Goal: Task Accomplishment & Management: Complete application form

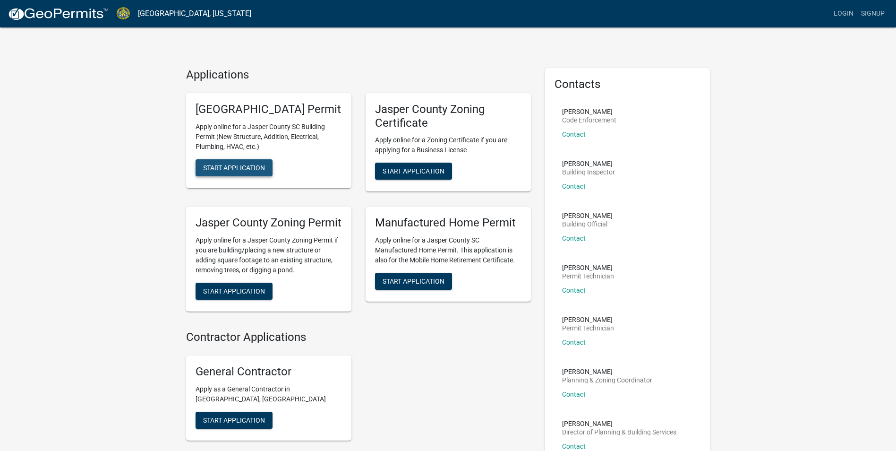
click at [238, 171] on span "Start Application" at bounding box center [234, 167] width 62 height 8
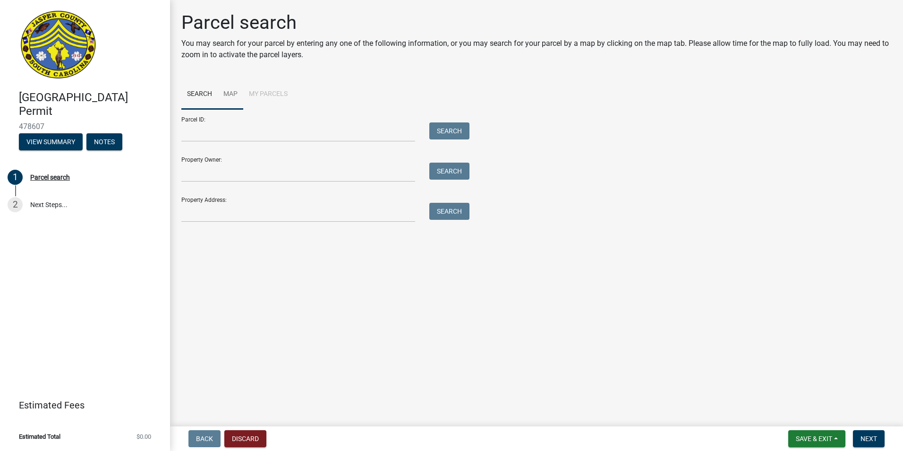
click at [230, 95] on link "Map" at bounding box center [231, 94] width 26 height 30
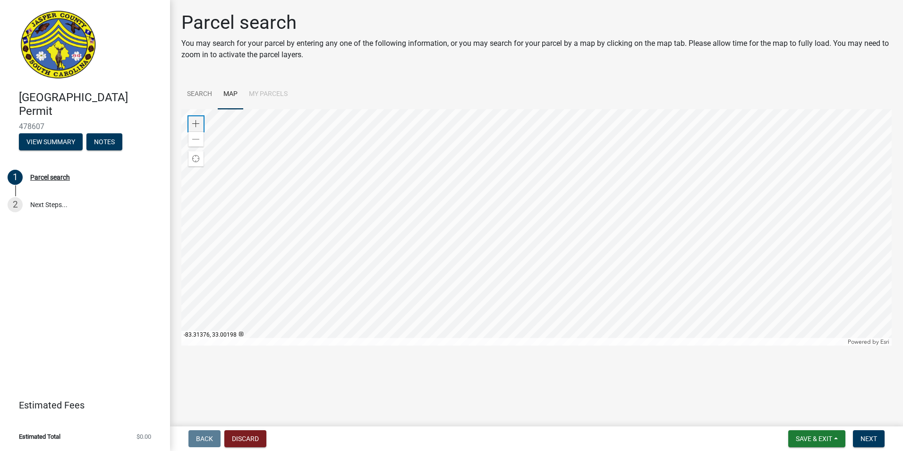
click at [198, 125] on span at bounding box center [196, 124] width 8 height 8
click at [500, 306] on div at bounding box center [536, 227] width 710 height 236
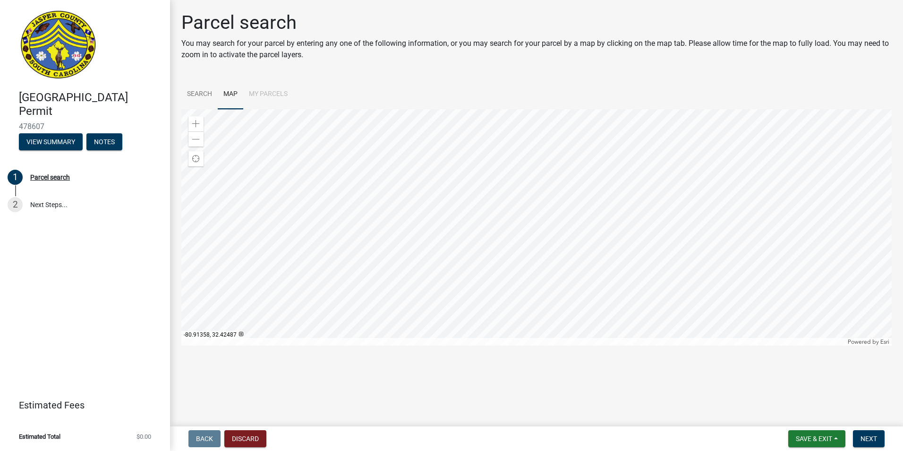
click at [588, 308] on div at bounding box center [536, 227] width 710 height 236
click at [194, 121] on span at bounding box center [196, 124] width 8 height 8
click at [670, 340] on div at bounding box center [536, 227] width 710 height 236
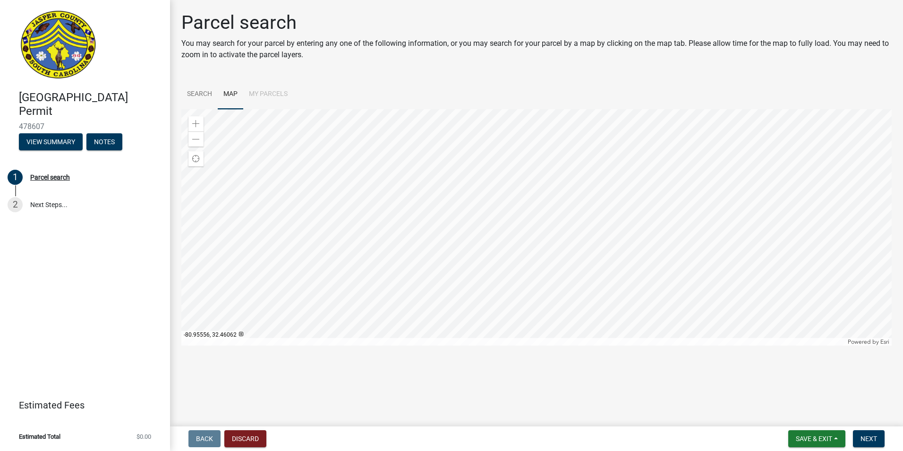
click at [688, 316] on div at bounding box center [536, 227] width 710 height 236
click at [533, 259] on div at bounding box center [536, 227] width 710 height 236
click at [541, 264] on div at bounding box center [536, 227] width 710 height 236
click at [569, 279] on div at bounding box center [536, 227] width 710 height 236
click at [462, 248] on div at bounding box center [536, 227] width 710 height 236
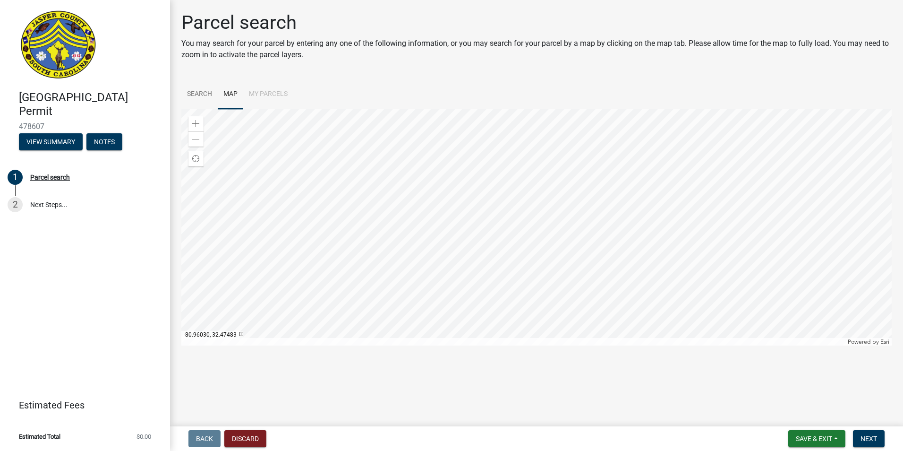
click at [602, 284] on div at bounding box center [536, 227] width 710 height 236
click at [198, 89] on link "Search" at bounding box center [199, 94] width 36 height 30
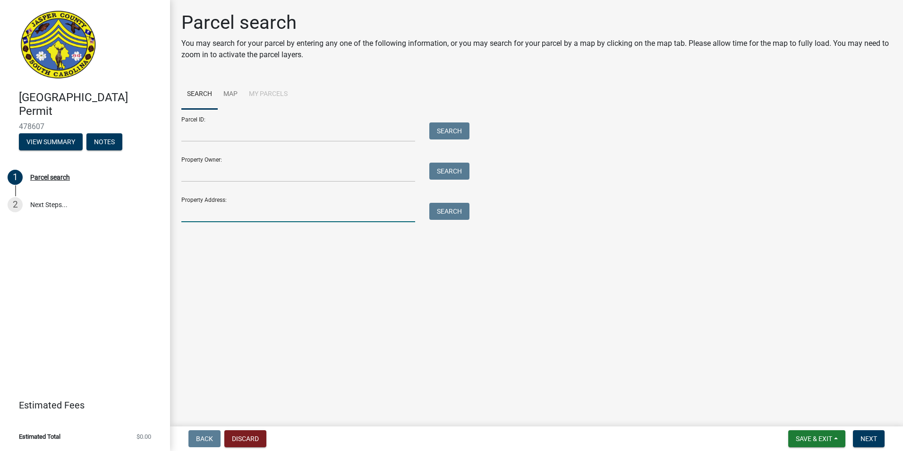
click at [189, 214] on input "Property Address:" at bounding box center [298, 212] width 234 height 19
click at [446, 214] on button "Search" at bounding box center [449, 211] width 40 height 17
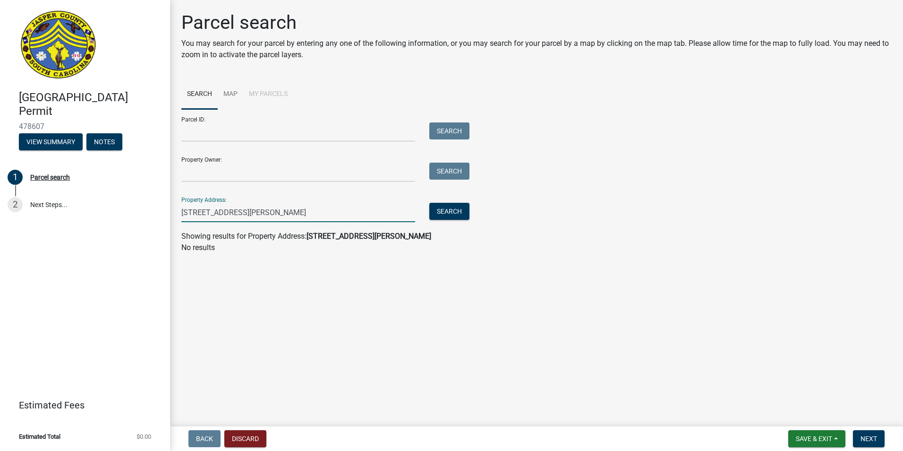
click at [241, 212] on input "[STREET_ADDRESS][PERSON_NAME]" at bounding box center [298, 212] width 234 height 19
click at [455, 211] on button "Search" at bounding box center [449, 211] width 40 height 17
click at [199, 212] on input "[STREET_ADDRESS][PERSON_NAME][PERSON_NAME]" at bounding box center [298, 212] width 234 height 19
click at [223, 212] on input "[STREET_ADDRESS][PERSON_NAME][PERSON_NAME]" at bounding box center [298, 212] width 234 height 19
click at [224, 212] on input "[STREET_ADDRESS][PERSON_NAME][PERSON_NAME]" at bounding box center [298, 212] width 234 height 19
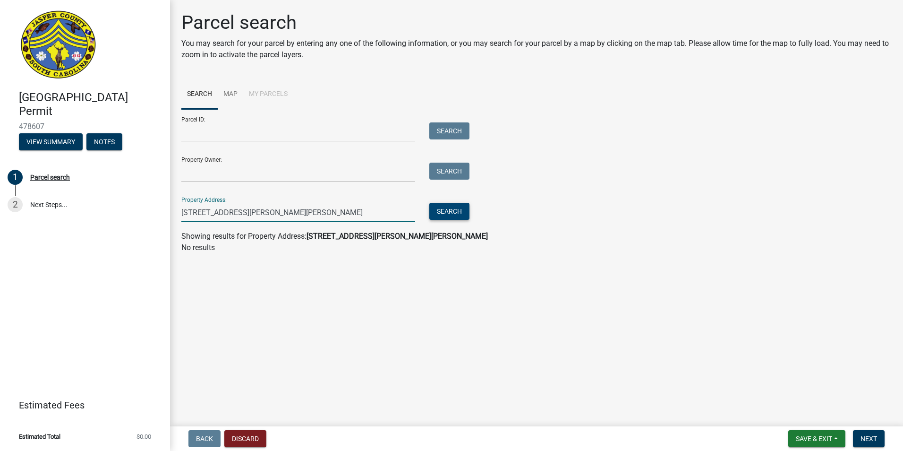
click at [453, 209] on button "Search" at bounding box center [449, 211] width 40 height 17
click at [289, 211] on input "[STREET_ADDRESS][PERSON_NAME][PERSON_NAME]" at bounding box center [298, 212] width 234 height 19
click at [451, 212] on button "Search" at bounding box center [449, 211] width 40 height 17
click at [246, 215] on input "[STREET_ADDRESS][PERSON_NAME]" at bounding box center [298, 212] width 234 height 19
click at [424, 213] on div "Search" at bounding box center [447, 212] width 50 height 19
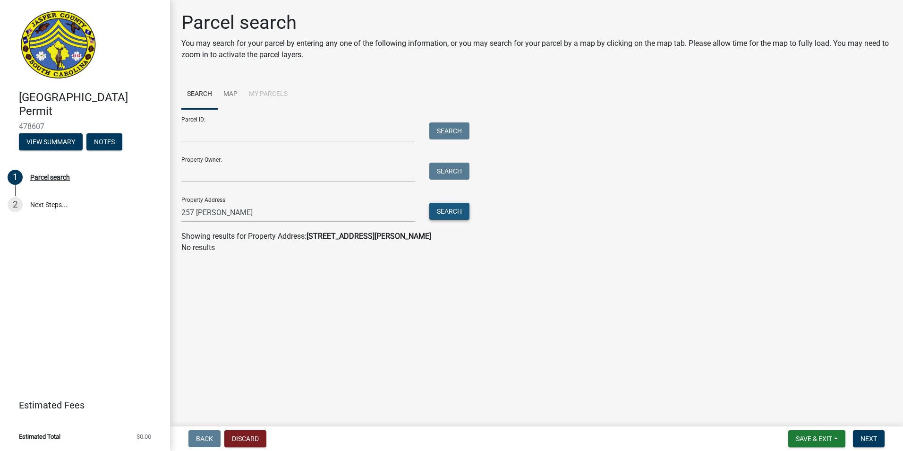
click at [438, 212] on button "Search" at bounding box center [449, 211] width 40 height 17
click at [229, 215] on input "257 [PERSON_NAME]" at bounding box center [298, 212] width 234 height 19
click at [223, 213] on input "257 [PERSON_NAME]" at bounding box center [298, 212] width 234 height 19
click at [460, 215] on button "Search" at bounding box center [449, 211] width 40 height 17
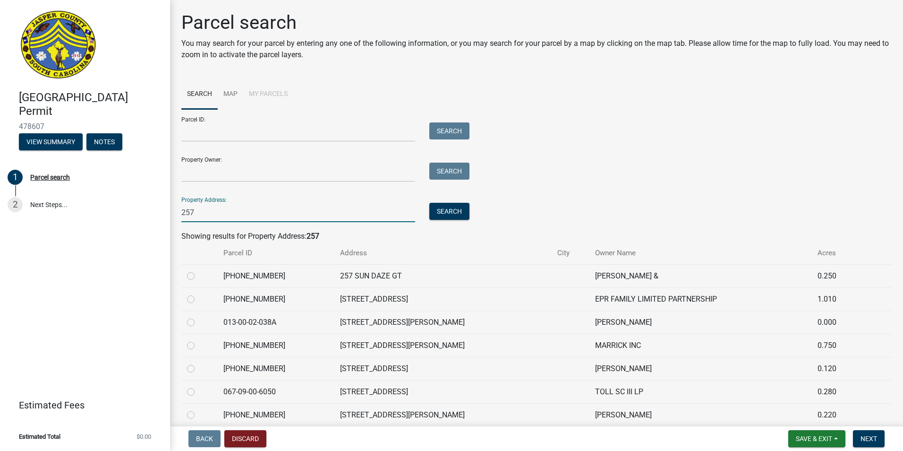
click at [197, 210] on input "257" at bounding box center [298, 212] width 234 height 19
type input "2"
click at [193, 172] on input "Property Owner:" at bounding box center [298, 171] width 234 height 19
type input "[PERSON_NAME]"
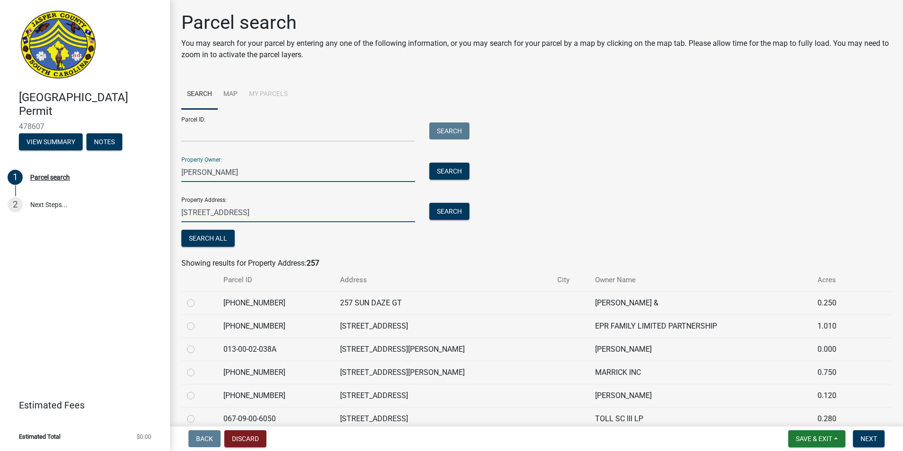
click at [244, 212] on input "[STREET_ADDRESS]" at bounding box center [298, 212] width 234 height 19
type input "3"
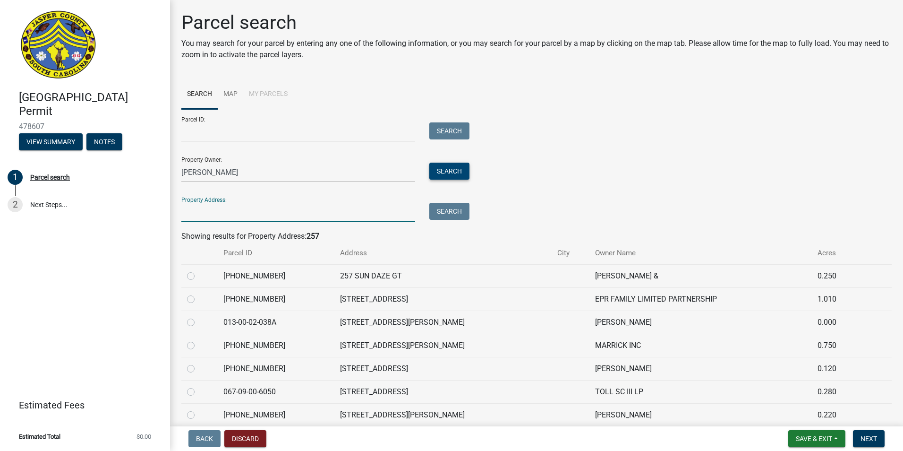
click at [461, 174] on button "Search" at bounding box center [449, 170] width 40 height 17
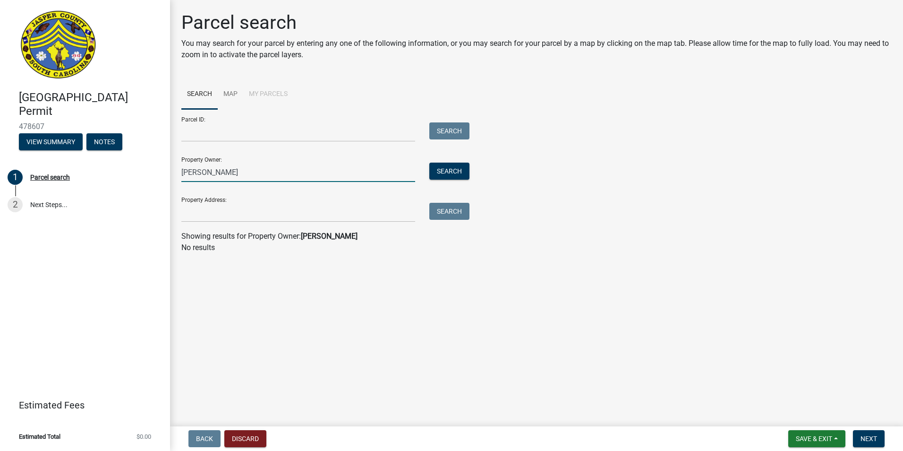
drag, startPoint x: 200, startPoint y: 174, endPoint x: 206, endPoint y: 173, distance: 6.2
click at [200, 174] on input "[PERSON_NAME]" at bounding box center [298, 171] width 234 height 19
click at [442, 170] on button "Search" at bounding box center [449, 170] width 40 height 17
click at [194, 130] on input "Parcel ID:" at bounding box center [298, 131] width 234 height 19
click at [228, 171] on input "[PERSON_NAME]" at bounding box center [298, 171] width 234 height 19
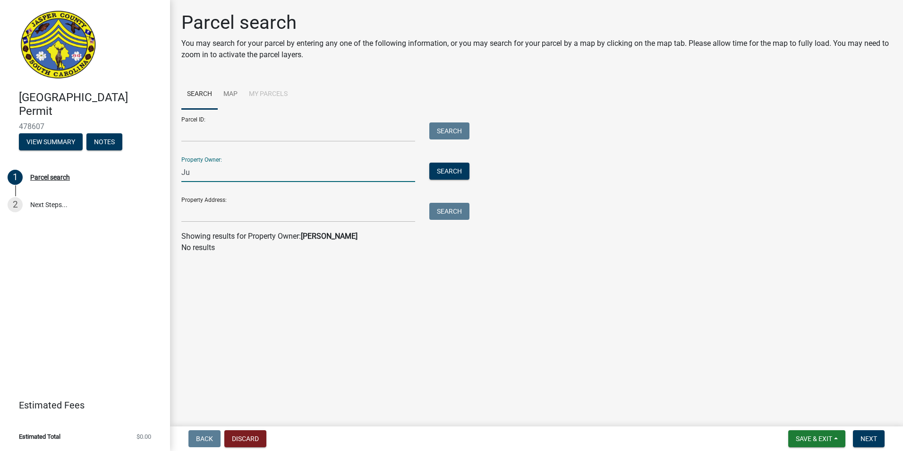
type input "J"
click at [261, 94] on li "My Parcels" at bounding box center [268, 94] width 50 height 30
click at [237, 93] on link "Map" at bounding box center [231, 94] width 26 height 30
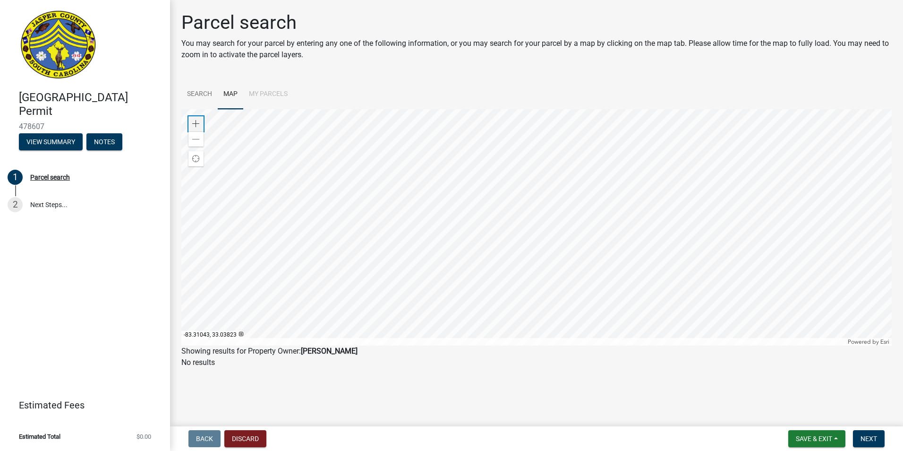
click at [196, 121] on span at bounding box center [196, 124] width 8 height 8
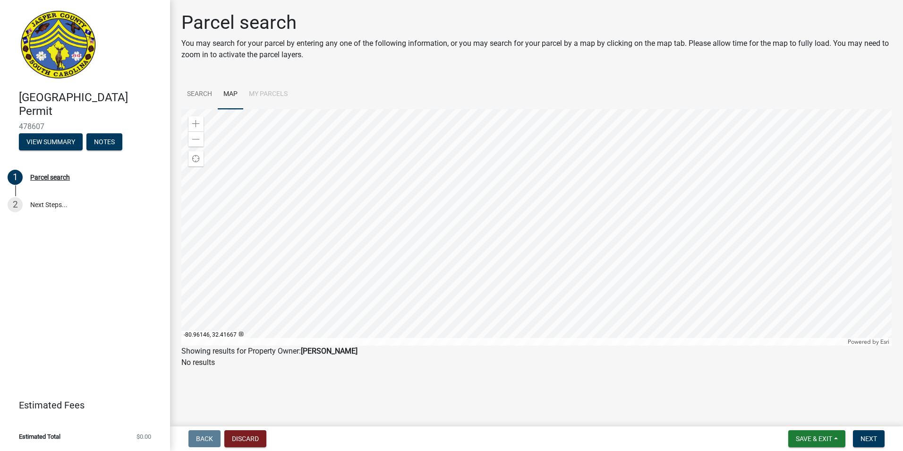
click at [572, 231] on div at bounding box center [536, 227] width 710 height 236
click at [596, 257] on div at bounding box center [536, 227] width 710 height 236
click at [507, 236] on div at bounding box center [536, 227] width 710 height 236
click at [486, 219] on div at bounding box center [536, 227] width 710 height 236
click at [508, 219] on div at bounding box center [536, 227] width 710 height 236
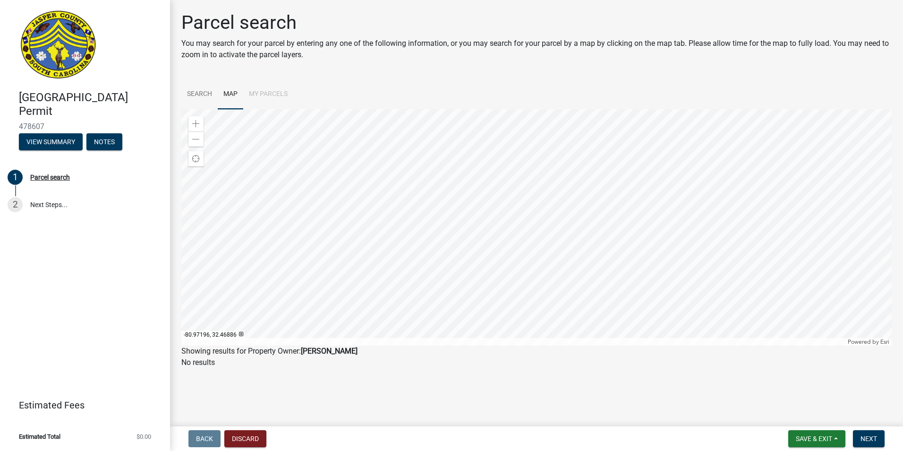
click at [508, 246] on div at bounding box center [536, 227] width 710 height 236
click at [197, 120] on span at bounding box center [196, 124] width 8 height 8
click at [510, 212] on div at bounding box center [536, 227] width 710 height 236
click at [195, 120] on span at bounding box center [196, 124] width 8 height 8
click at [479, 225] on div at bounding box center [536, 227] width 710 height 236
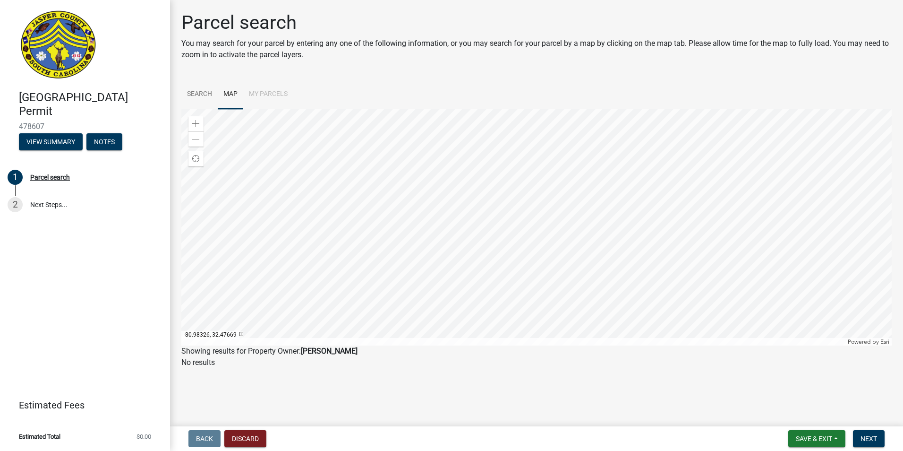
click at [450, 257] on div at bounding box center [536, 227] width 710 height 236
click at [459, 255] on div at bounding box center [536, 227] width 710 height 236
click at [479, 303] on div at bounding box center [536, 227] width 710 height 236
click at [476, 317] on div at bounding box center [536, 227] width 710 height 236
click at [512, 300] on div at bounding box center [536, 227] width 710 height 236
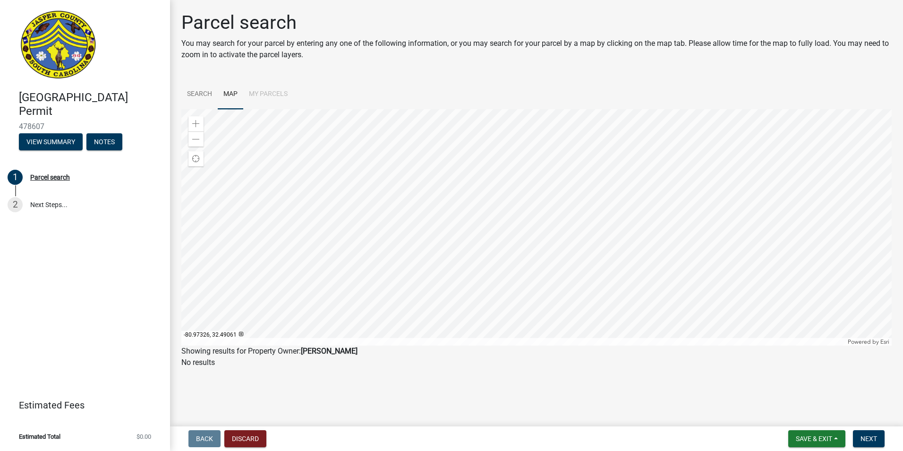
click at [555, 309] on div at bounding box center [536, 227] width 710 height 236
click at [412, 242] on div at bounding box center [536, 227] width 710 height 236
click at [649, 272] on div at bounding box center [536, 227] width 710 height 236
click at [465, 183] on div at bounding box center [536, 227] width 710 height 236
click at [296, 138] on div at bounding box center [536, 227] width 710 height 236
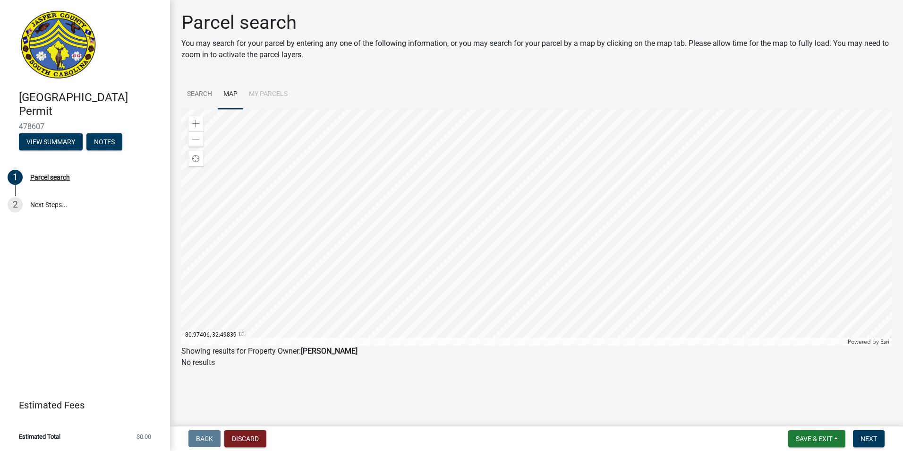
click at [455, 131] on div at bounding box center [536, 227] width 710 height 236
click at [487, 170] on div at bounding box center [536, 227] width 710 height 236
click at [402, 301] on div at bounding box center [536, 227] width 710 height 236
click at [647, 267] on div at bounding box center [536, 227] width 710 height 236
click at [631, 252] on div at bounding box center [536, 227] width 710 height 236
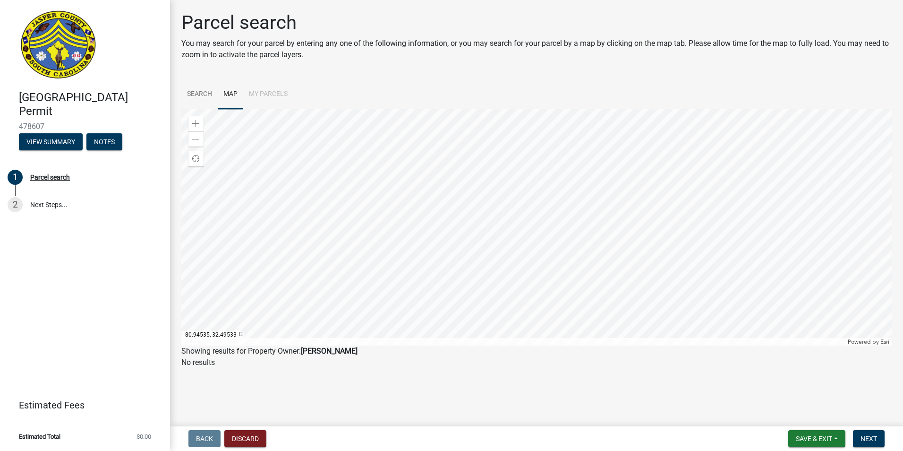
click at [605, 258] on div at bounding box center [536, 227] width 710 height 236
click at [629, 276] on div at bounding box center [536, 227] width 710 height 236
click at [271, 92] on li "My Parcels" at bounding box center [268, 94] width 50 height 30
click at [270, 92] on li "My Parcels" at bounding box center [268, 94] width 50 height 30
click at [197, 89] on link "Search" at bounding box center [199, 94] width 36 height 30
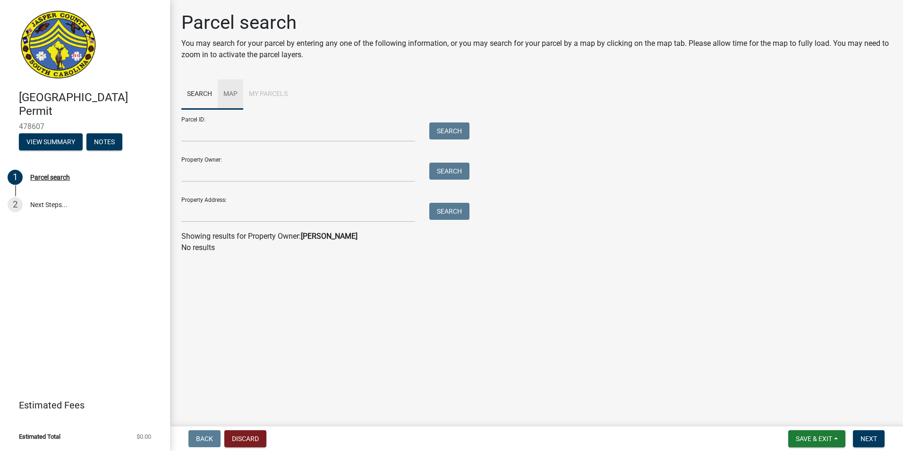
click at [232, 92] on link "Map" at bounding box center [231, 94] width 26 height 30
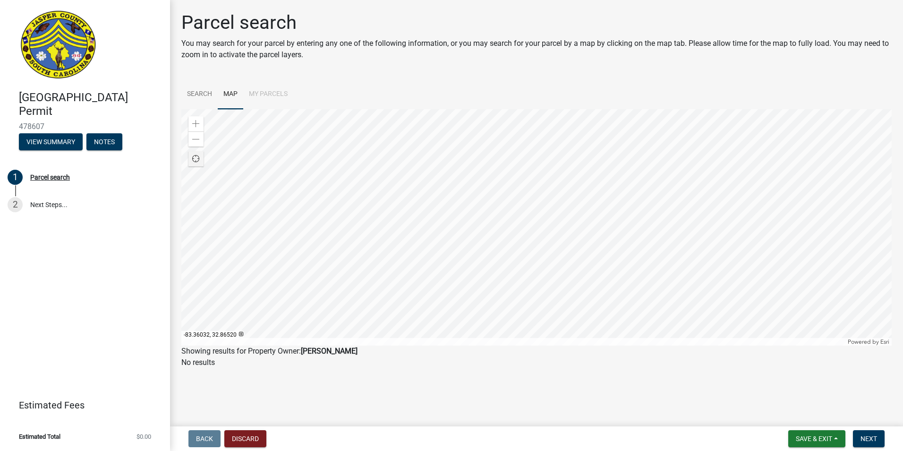
click at [195, 156] on span "Find my location" at bounding box center [196, 159] width 8 height 8
click at [196, 122] on span at bounding box center [196, 124] width 8 height 8
click at [194, 120] on span at bounding box center [196, 124] width 8 height 8
click at [430, 196] on div at bounding box center [536, 227] width 710 height 236
click at [196, 123] on span at bounding box center [196, 124] width 8 height 8
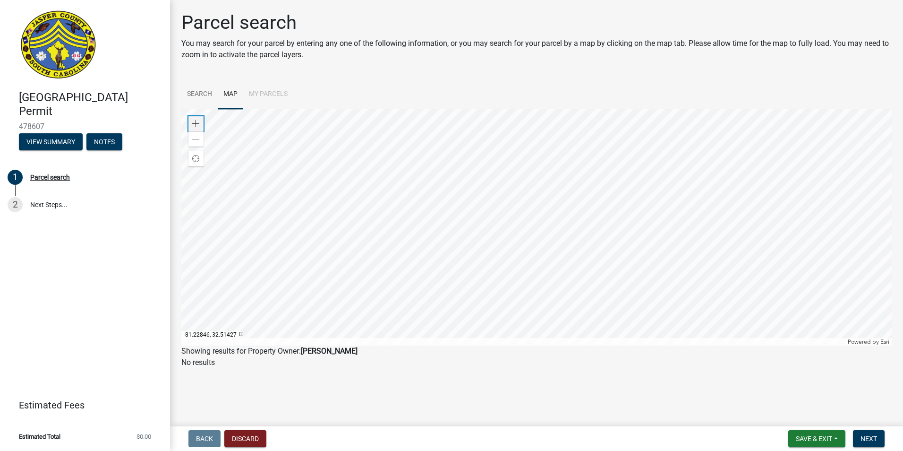
click at [194, 123] on span at bounding box center [196, 124] width 8 height 8
click at [512, 225] on div at bounding box center [536, 227] width 710 height 236
click at [528, 199] on div at bounding box center [536, 227] width 710 height 236
